Goal: Task Accomplishment & Management: Manage account settings

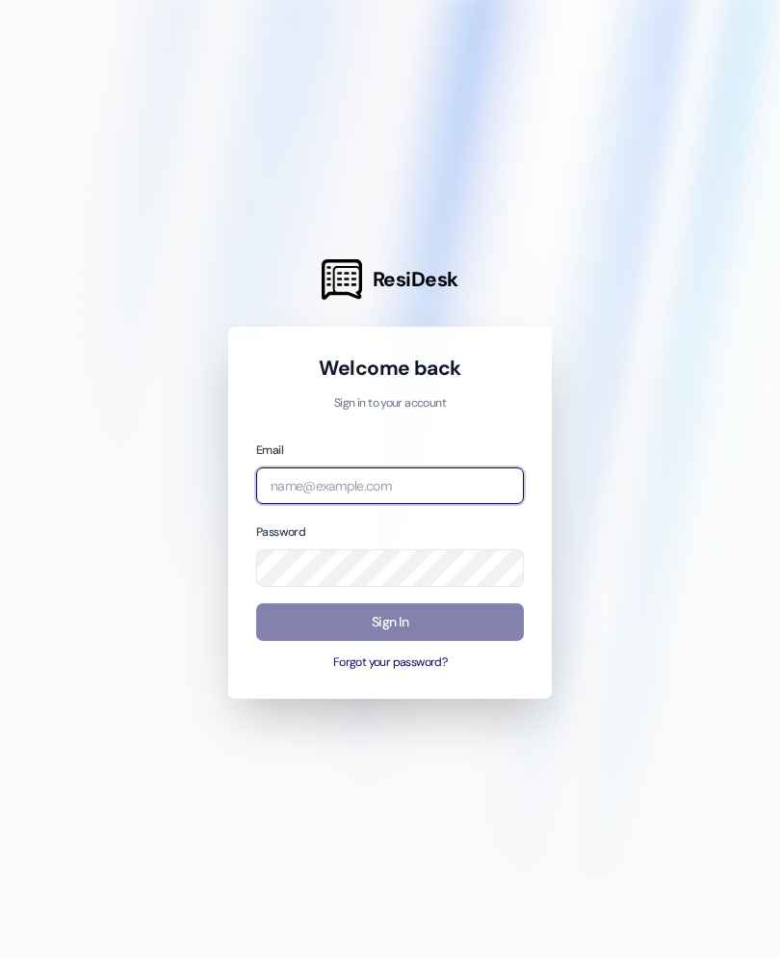
click at [470, 505] on input "email" at bounding box center [390, 486] width 268 height 38
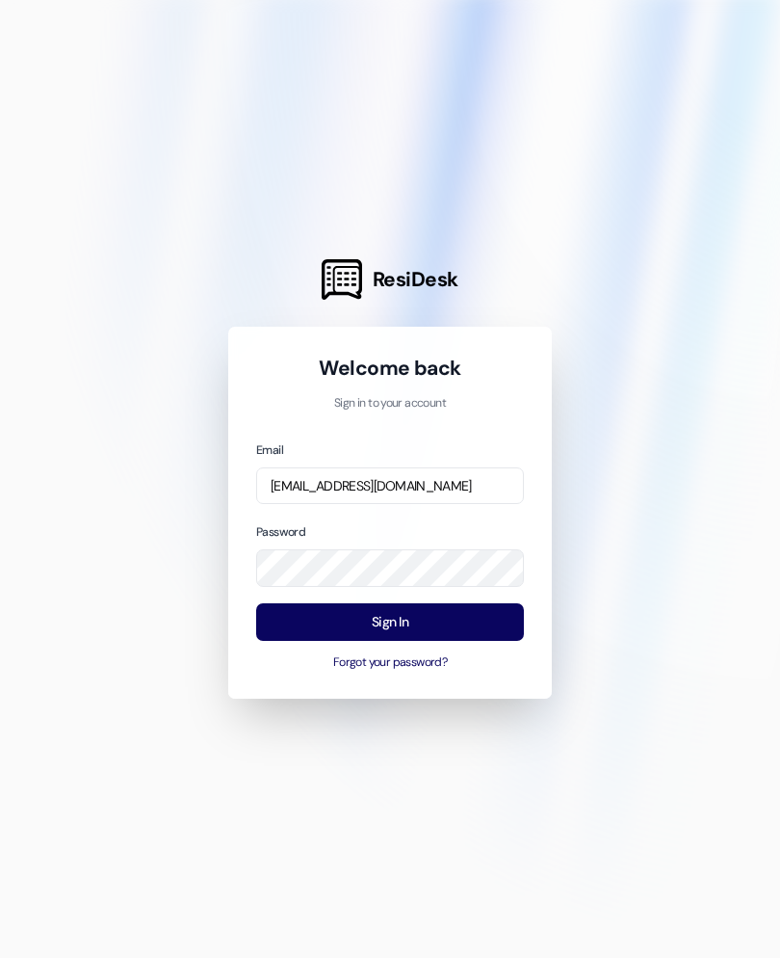
click at [452, 639] on button "Sign In" at bounding box center [390, 622] width 268 height 38
click at [452, 636] on button "Sign In" at bounding box center [390, 622] width 268 height 38
click at [453, 639] on button "Sign In" at bounding box center [390, 622] width 268 height 38
click at [448, 634] on button "Sign In" at bounding box center [390, 622] width 268 height 38
click at [457, 623] on button "Sign In" at bounding box center [390, 622] width 268 height 38
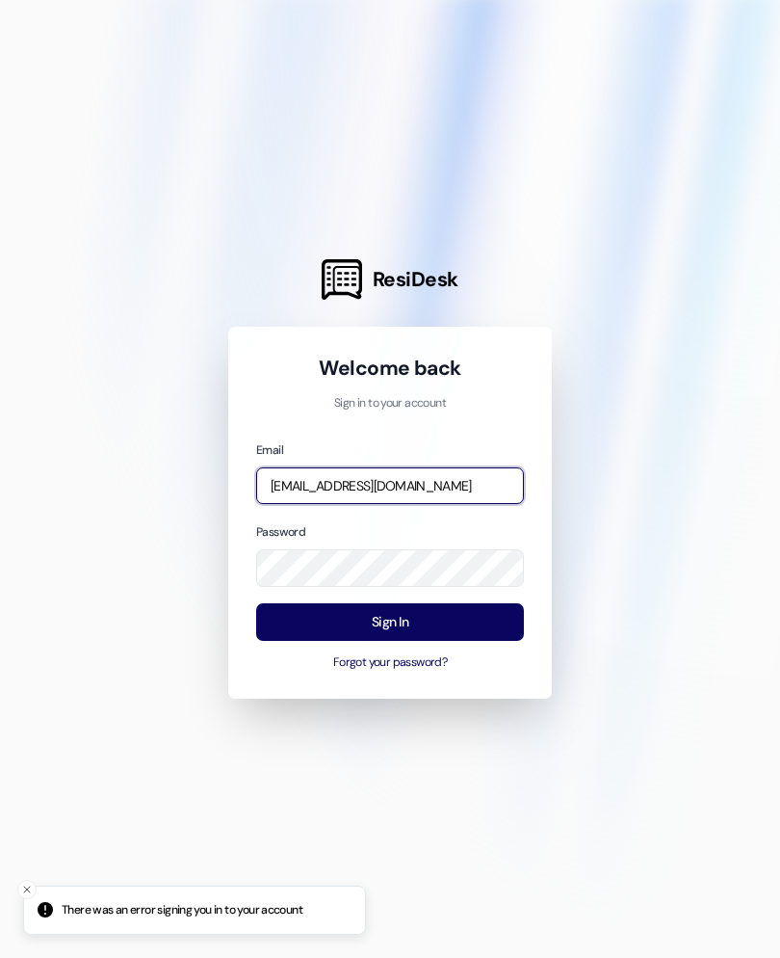
click at [461, 503] on input "bdowns620@gmail.com" at bounding box center [390, 486] width 268 height 38
click at [469, 505] on input "bdowns620@gmail.com" at bounding box center [390, 486] width 268 height 38
type input "b"
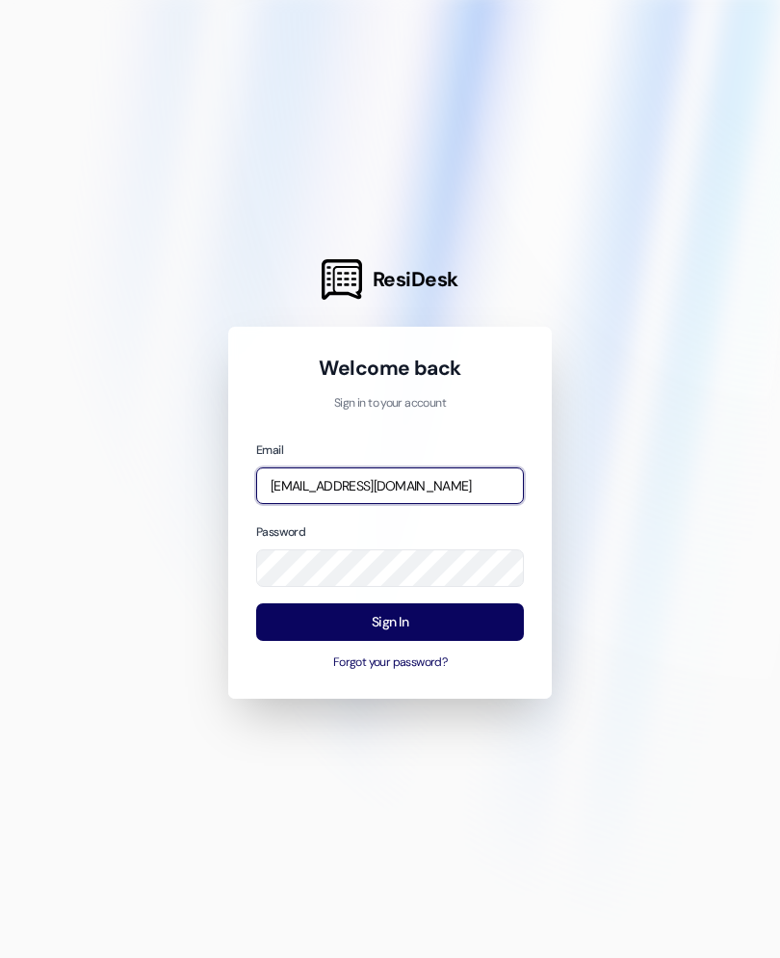
type input "baileyd@imscommunities.com"
click at [467, 639] on button "Sign In" at bounding box center [390, 622] width 268 height 38
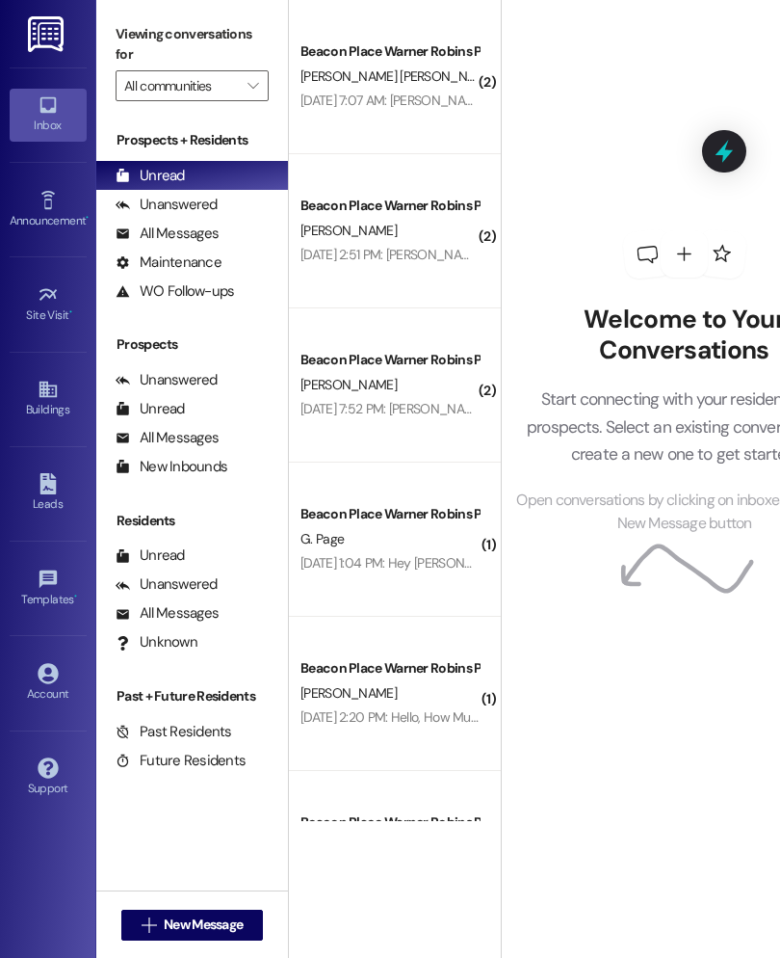
click at [66, 107] on link "Inbox" at bounding box center [48, 115] width 77 height 52
